Goal: Information Seeking & Learning: Learn about a topic

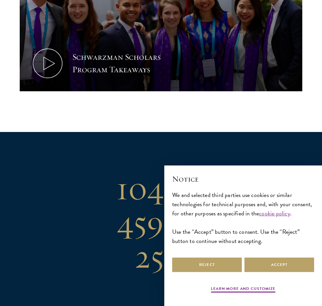
scroll to position [394, 0]
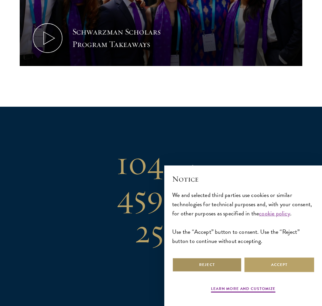
click at [228, 257] on button "Reject" at bounding box center [207, 264] width 70 height 15
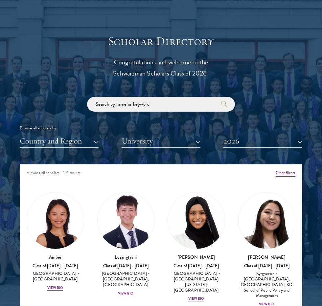
scroll to position [722, 0]
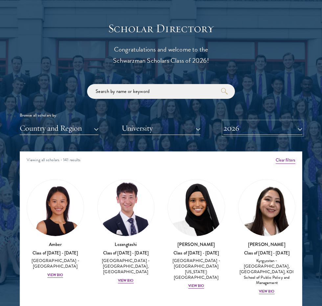
click at [253, 127] on button "2026" at bounding box center [262, 127] width 79 height 13
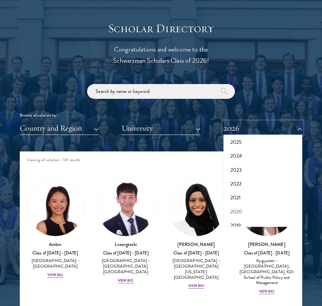
scroll to position [66, 0]
click at [242, 197] on button "2019" at bounding box center [262, 193] width 75 height 14
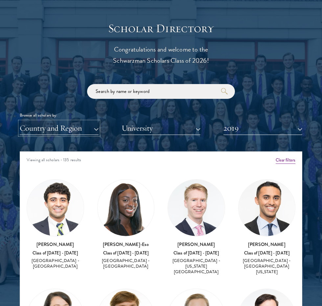
click at [92, 126] on button "Country and Region" at bounding box center [59, 127] width 79 height 13
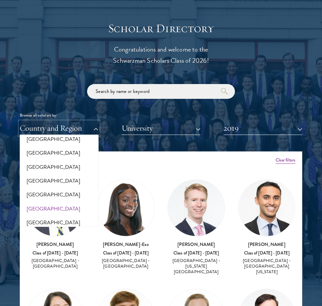
scroll to position [1083, 0]
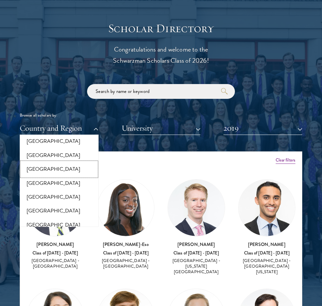
click at [61, 165] on button "[GEOGRAPHIC_DATA]" at bounding box center [59, 169] width 75 height 14
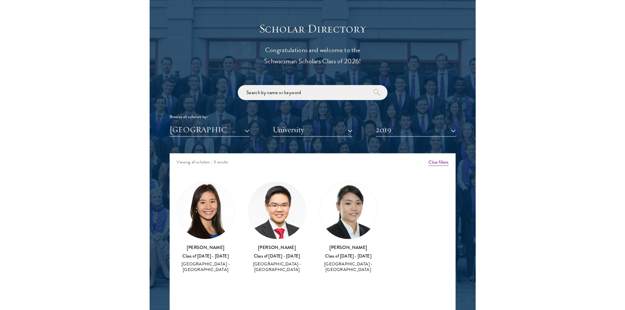
scroll to position [755, 0]
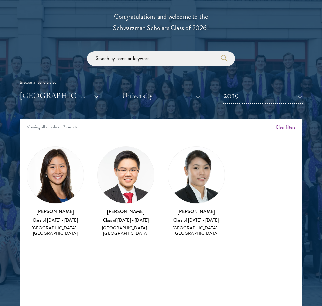
click at [253, 92] on button "2019" at bounding box center [262, 95] width 79 height 13
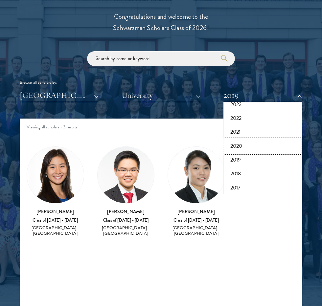
click at [250, 145] on button "2020" at bounding box center [262, 146] width 75 height 14
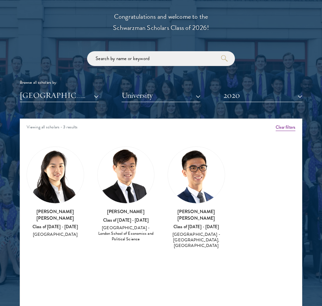
click at [125, 212] on h3 "[PERSON_NAME]" at bounding box center [125, 211] width 57 height 7
click at [125, 211] on h3 "[PERSON_NAME]" at bounding box center [125, 211] width 57 height 7
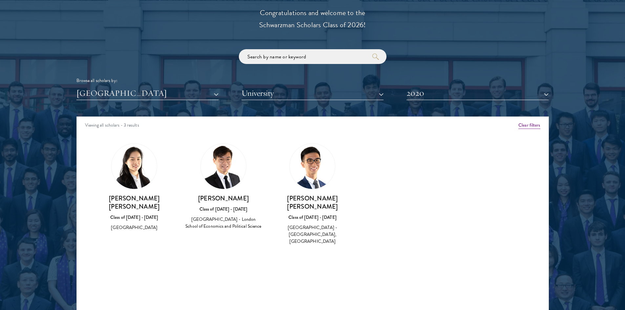
click at [154, 195] on h3 "[PERSON_NAME] [PERSON_NAME]" at bounding box center [135, 202] width 76 height 16
